Goal: Transaction & Acquisition: Register for event/course

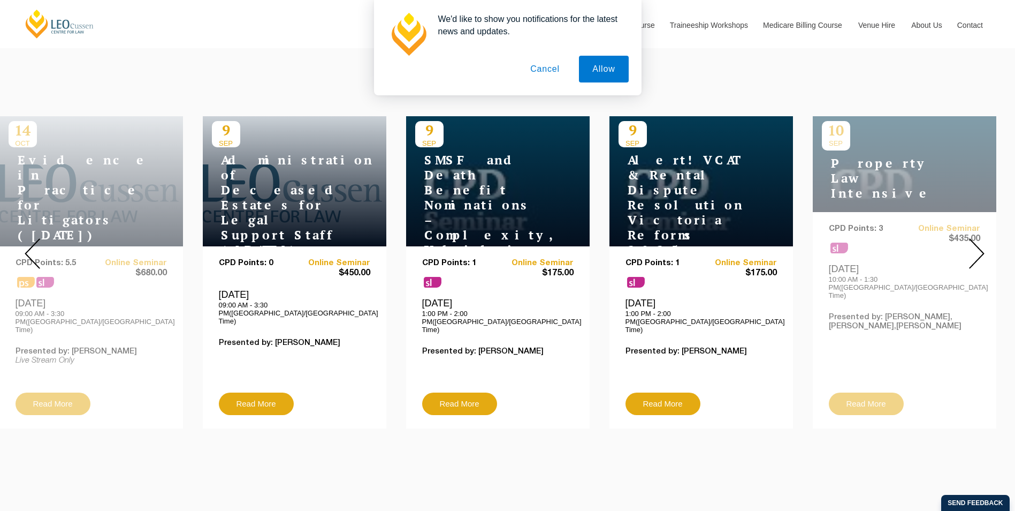
click at [880, 221] on div "[DATE] Property Law Intensive CPD Points: 3 sl Online Seminar $435.00 [DATE] 10…" at bounding box center [905, 272] width 184 height 312
click at [877, 165] on div "[DATE] Property Law Intensive CPD Points: 3 sl Online Seminar $435.00 [DATE] 10…" at bounding box center [905, 272] width 184 height 312
click at [877, 165] on div "10 SEP Property Law Intensive CPD Points: 3 sl Online Seminar $435.00 Wednesday…" at bounding box center [905, 272] width 184 height 312
click at [981, 244] on img at bounding box center [977, 253] width 16 height 31
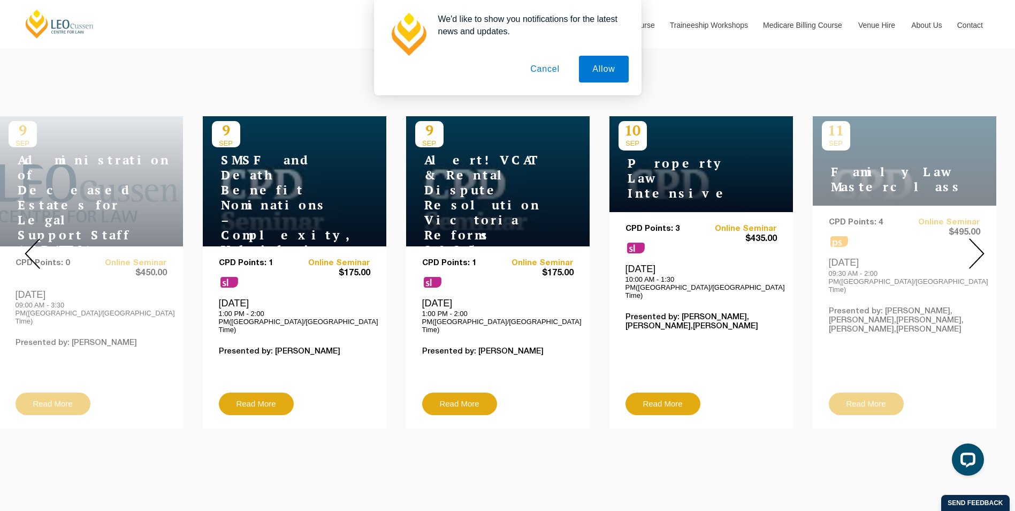
click at [655, 166] on h4 "Property Law Intensive" at bounding box center [686, 178] width 134 height 45
click at [671, 392] on link "Read More" at bounding box center [663, 403] width 75 height 22
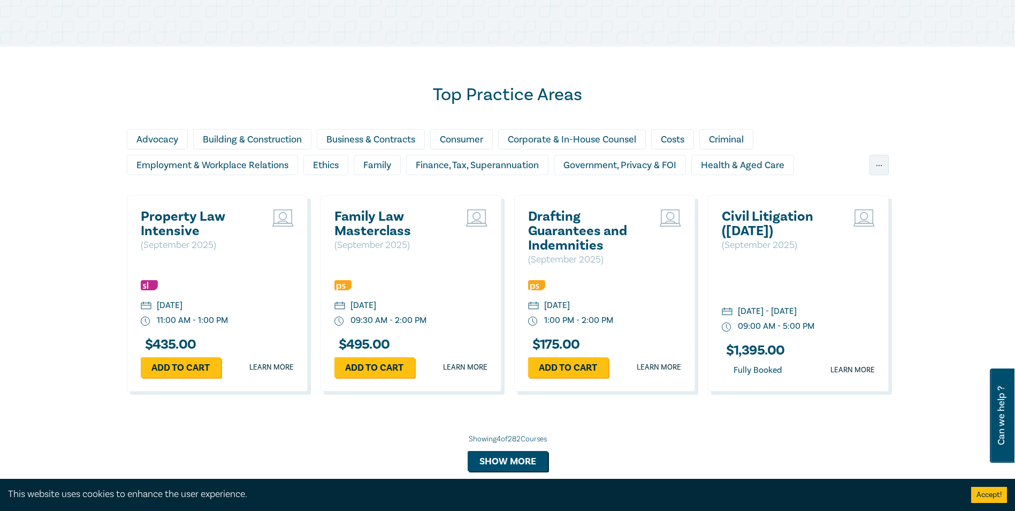
scroll to position [856, 0]
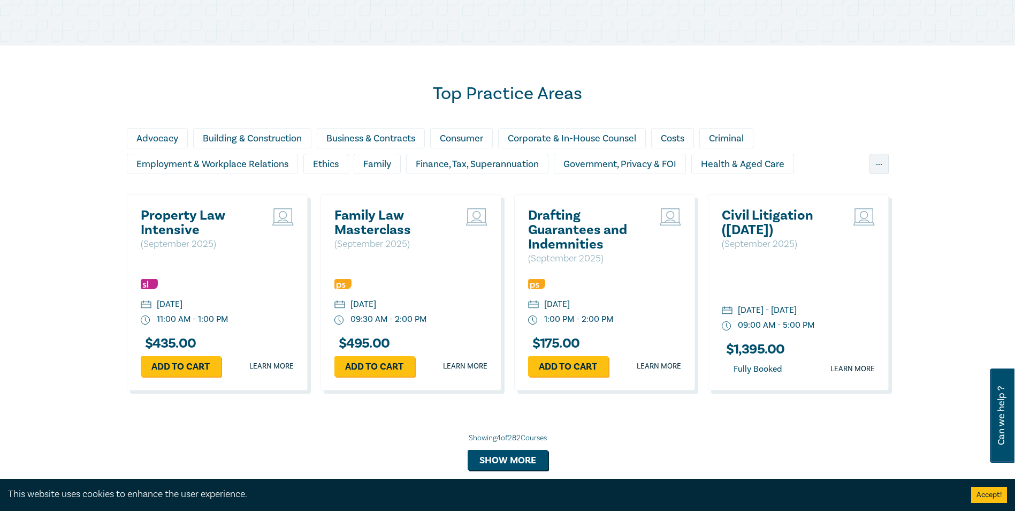
click at [277, 359] on div "Add to cart Learn more" at bounding box center [217, 366] width 153 height 20
drag, startPoint x: 277, startPoint y: 359, endPoint x: 269, endPoint y: 364, distance: 9.8
click at [270, 362] on link "Learn more" at bounding box center [271, 366] width 44 height 11
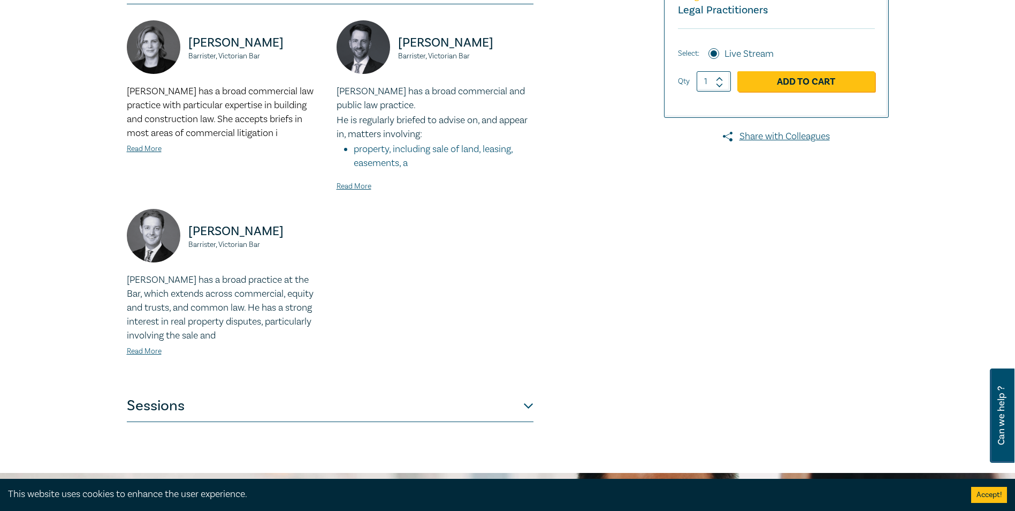
scroll to position [375, 0]
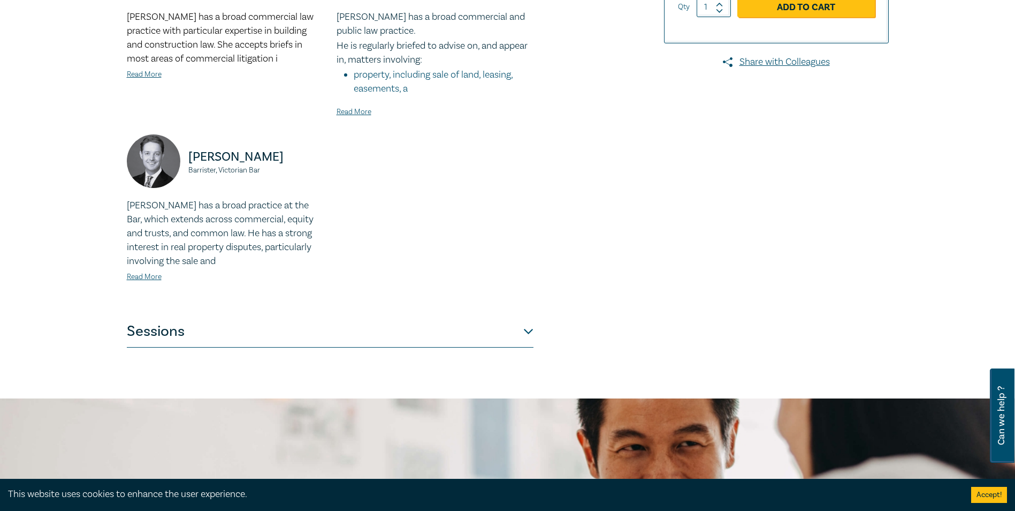
click at [232, 337] on button "Sessions" at bounding box center [330, 331] width 407 height 32
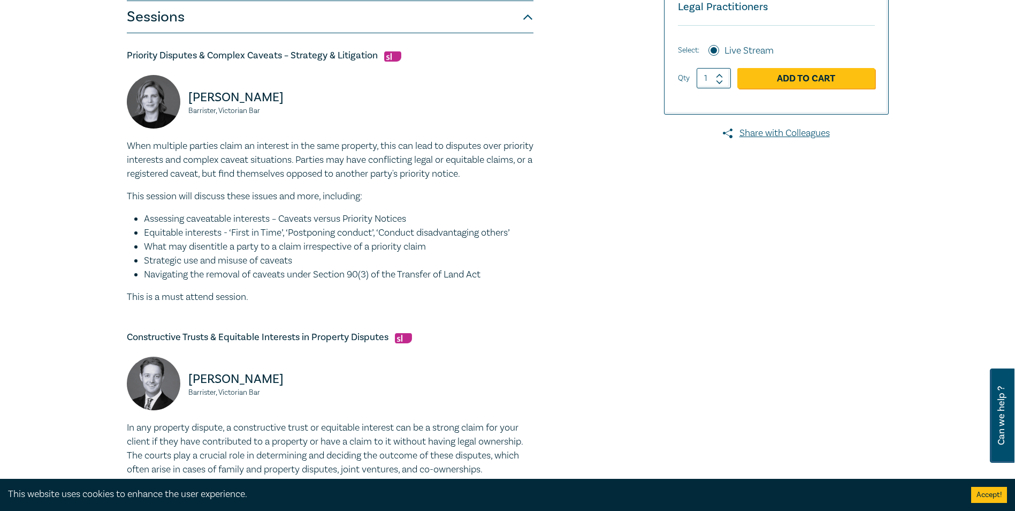
scroll to position [0, 0]
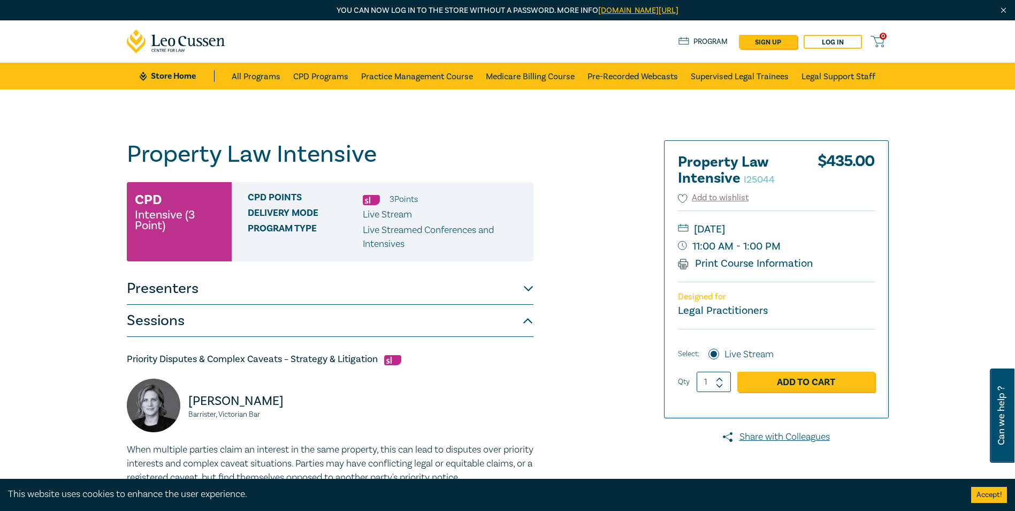
click at [311, 300] on button "Presenters" at bounding box center [330, 288] width 407 height 32
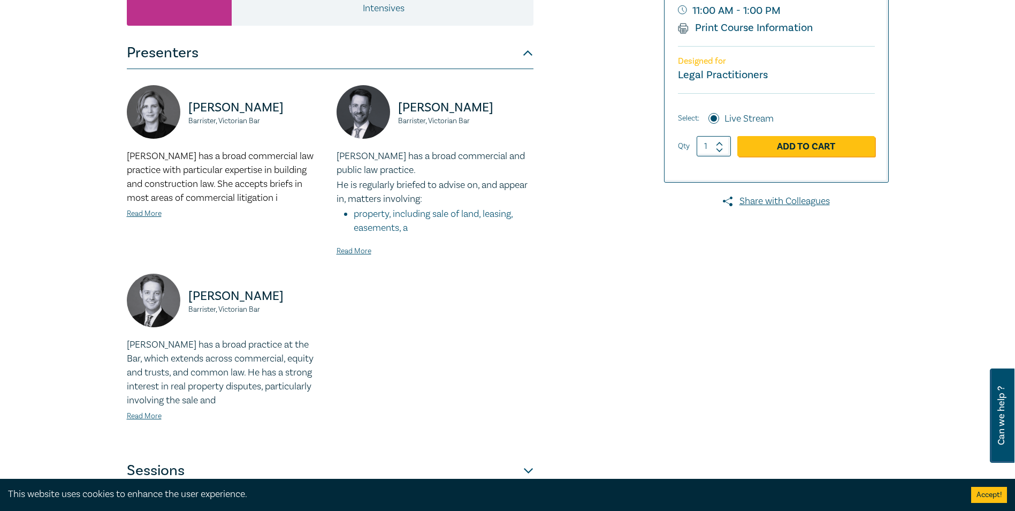
scroll to position [321, 0]
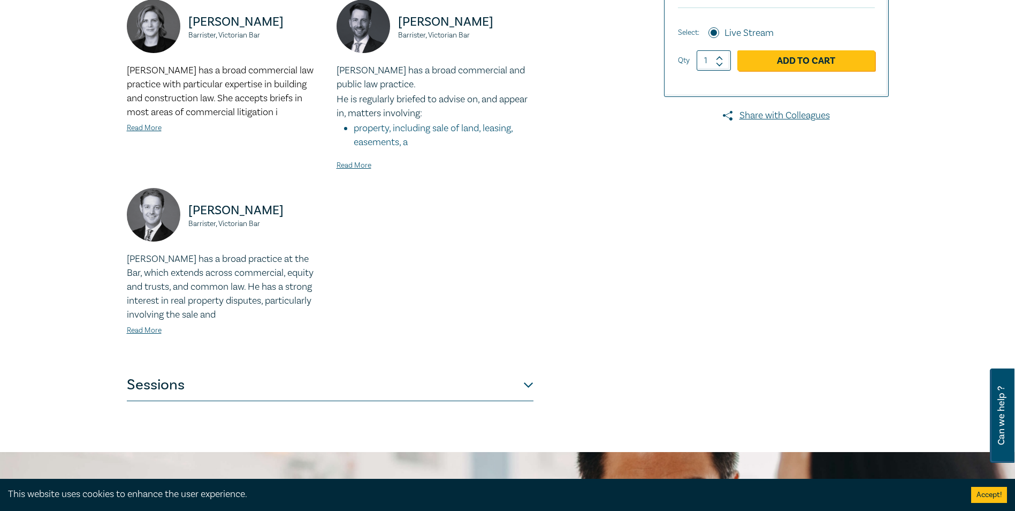
click at [271, 382] on button "Sessions" at bounding box center [330, 385] width 407 height 32
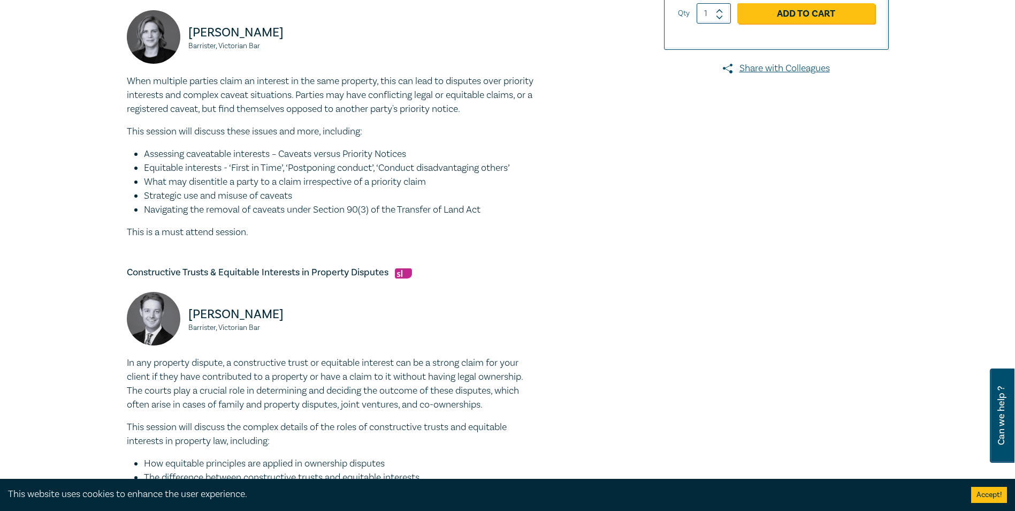
scroll to position [214, 0]
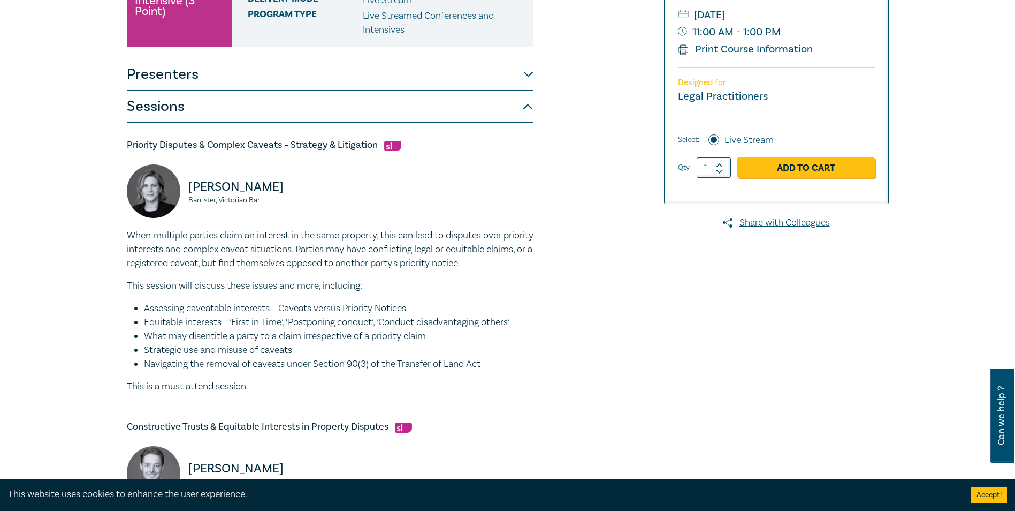
drag, startPoint x: 134, startPoint y: 251, endPoint x: 126, endPoint y: 251, distance: 8.0
click at [134, 251] on p "When multiple parties claim an interest in the same property, this can lead to …" at bounding box center [330, 250] width 407 height 42
drag, startPoint x: 112, startPoint y: 229, endPoint x: 530, endPoint y: 362, distance: 438.9
click at [530, 362] on div "Property Law Intensive I25044 CPD Intensive (3 Point) CPD Points 3 Point s Deli…" at bounding box center [507, 485] width 1015 height 1221
copy div "Barrister, Victorian Bar When multiple parties claim an interest in the same pr…"
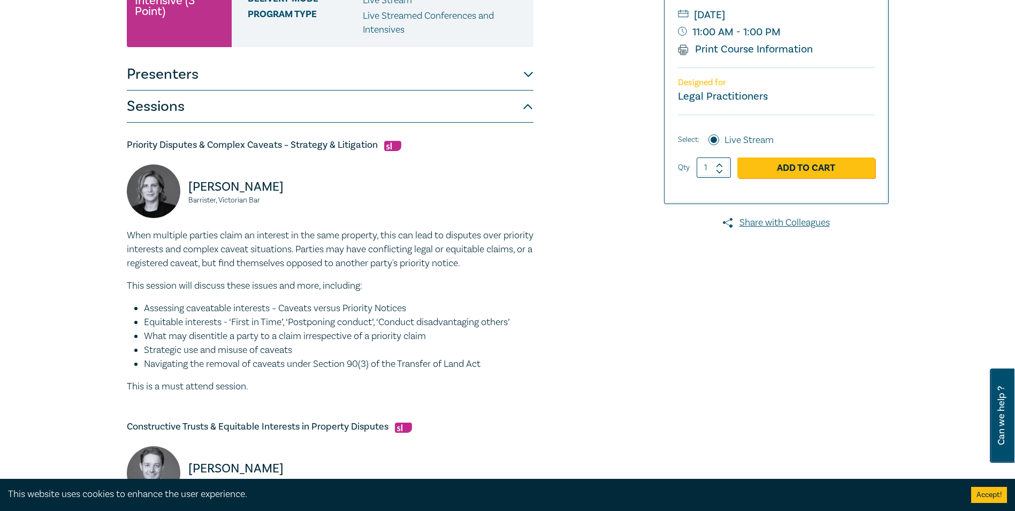
click at [315, 254] on p "When multiple parties claim an interest in the same property, this can lead to …" at bounding box center [330, 250] width 407 height 42
drag, startPoint x: 116, startPoint y: 235, endPoint x: 493, endPoint y: 367, distance: 399.5
click at [493, 367] on div "Property Law Intensive I25044 CPD Intensive (3 Point) CPD Points 3 Point s Deli…" at bounding box center [507, 485] width 1015 height 1221
copy div "When multiple parties claim an interest in the same property, this can lead to …"
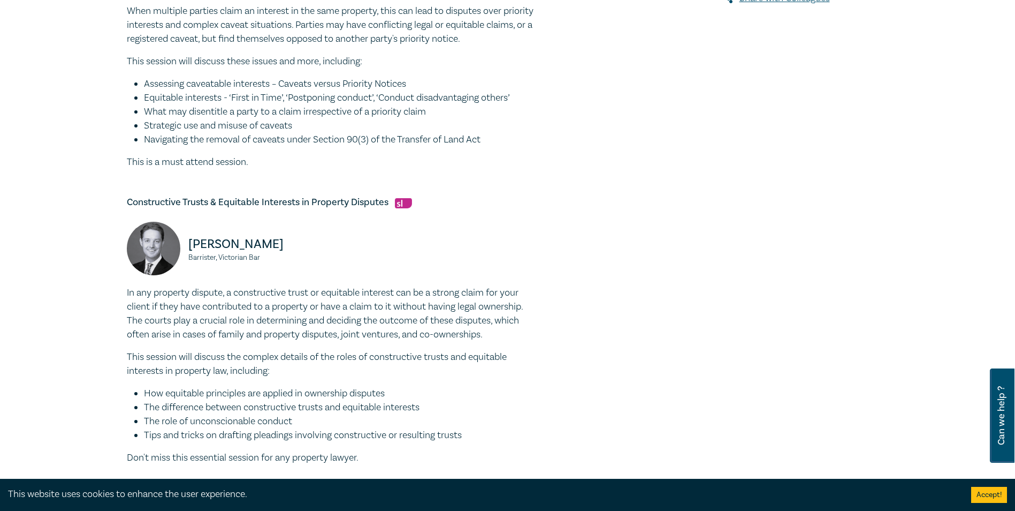
scroll to position [535, 0]
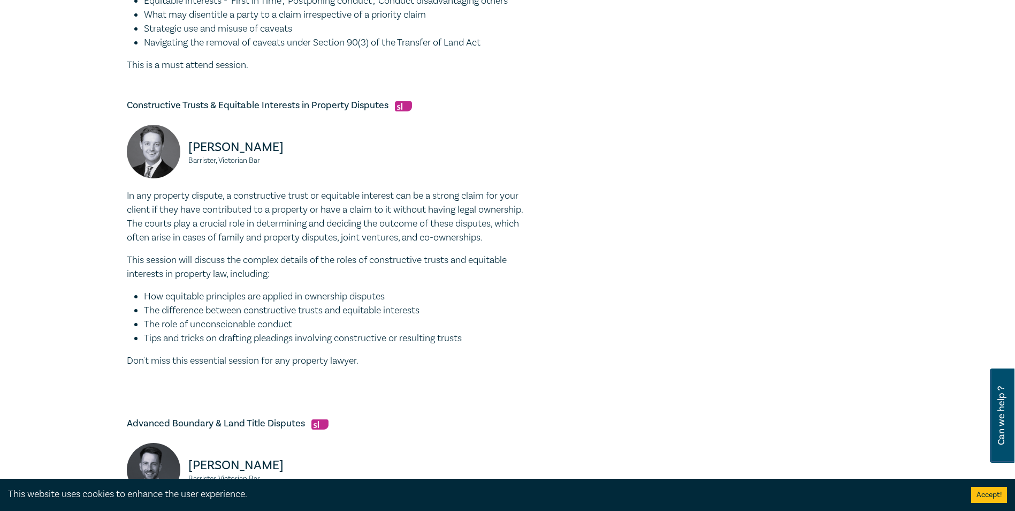
drag, startPoint x: 212, startPoint y: 295, endPoint x: 153, endPoint y: 257, distance: 71.0
click at [212, 295] on li "How equitable principles are applied in ownership disputes" at bounding box center [339, 297] width 390 height 14
drag, startPoint x: 123, startPoint y: 192, endPoint x: 487, endPoint y: 338, distance: 392.0
click at [487, 338] on div "Property Law Intensive I25044 CPD Intensive (3 Point) CPD Points 3 Point s Deli…" at bounding box center [507, 164] width 1015 height 1221
copy div "In any property dispute, a constructive trust or equitable interest can be a st…"
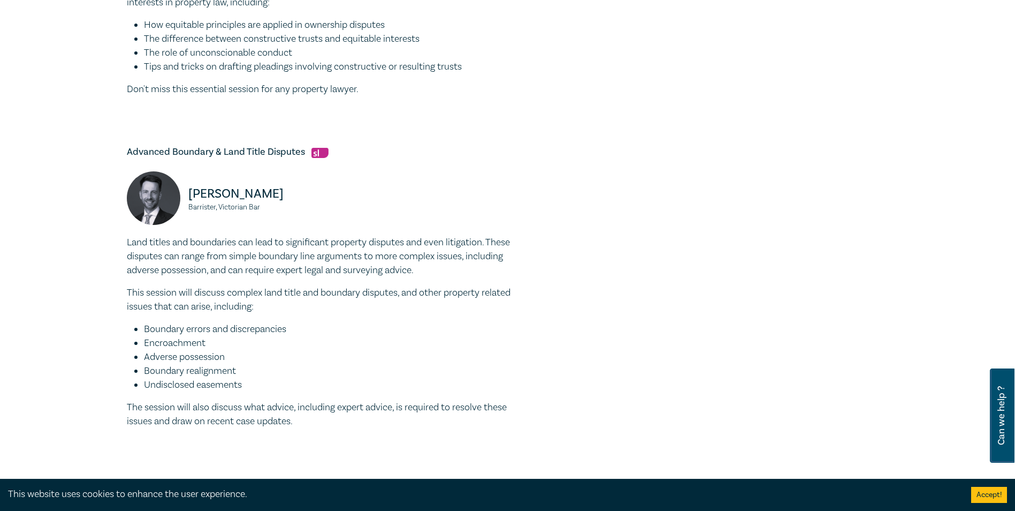
scroll to position [910, 0]
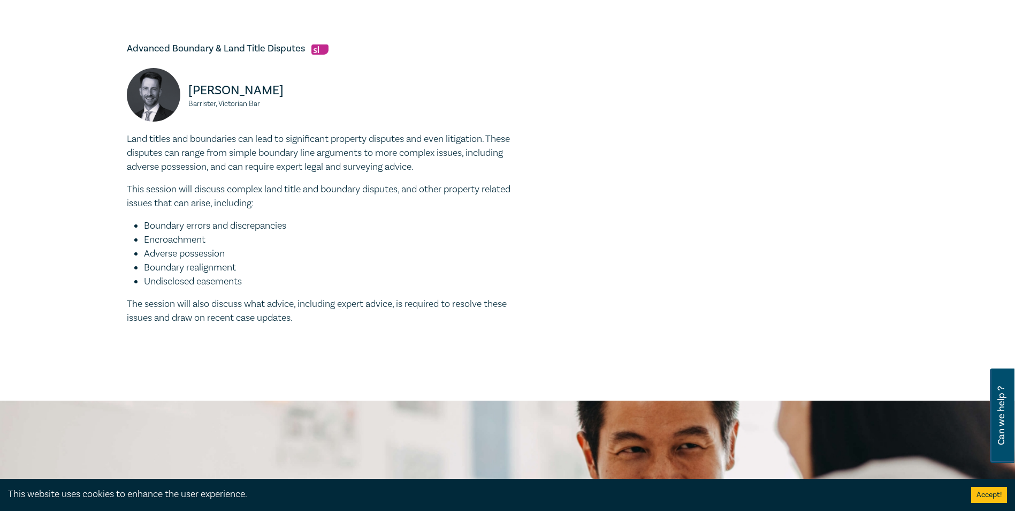
drag, startPoint x: 194, startPoint y: 169, endPoint x: 184, endPoint y: 171, distance: 10.3
click at [194, 169] on p "Land titles and boundaries can lead to significant property disputes and even l…" at bounding box center [330, 153] width 407 height 42
drag, startPoint x: 101, startPoint y: 139, endPoint x: 274, endPoint y: 285, distance: 226.3
drag, startPoint x: 274, startPoint y: 285, endPoint x: 212, endPoint y: 155, distance: 143.9
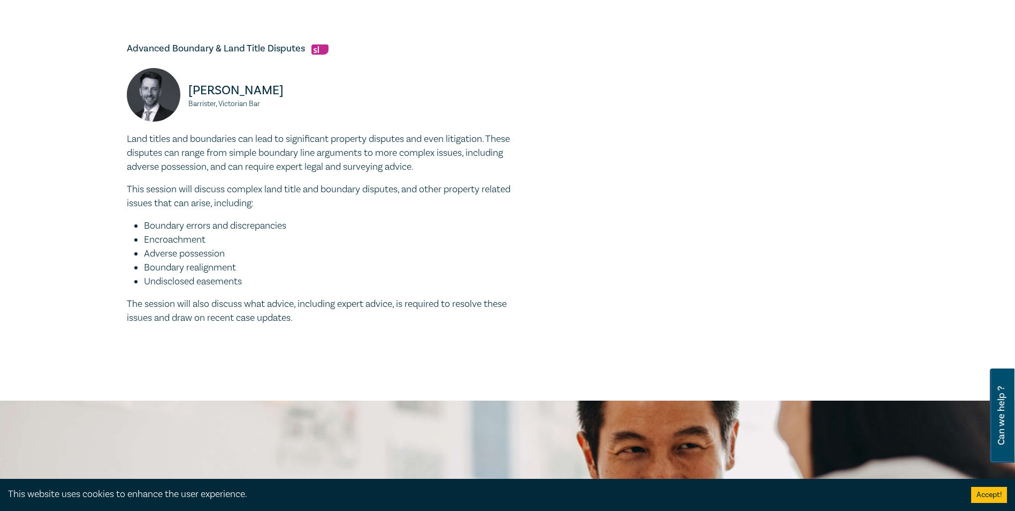
copy div "Land titles and boundaries can lead to significant property disputes and even l…"
click at [463, 161] on p "Land titles and boundaries can lead to significant property disputes and even l…" at bounding box center [330, 153] width 407 height 42
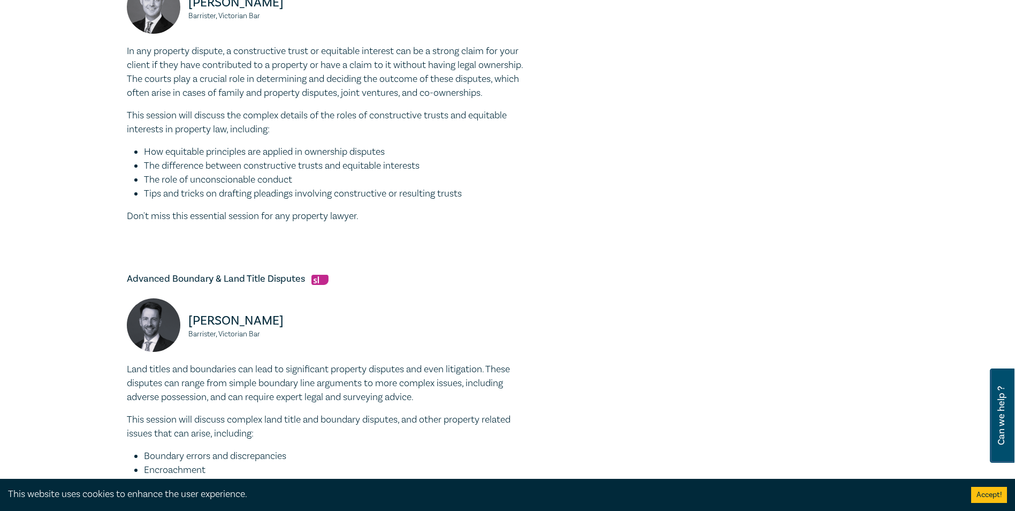
scroll to position [535, 0]
